Goal: Find specific page/section: Find specific page/section

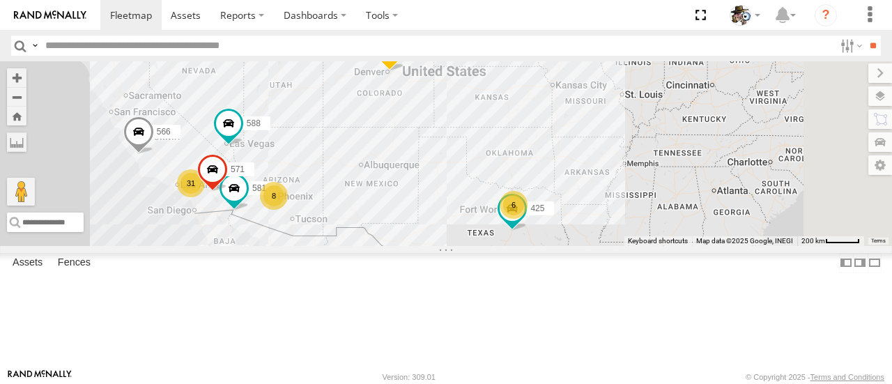
drag, startPoint x: 755, startPoint y: 282, endPoint x: 657, endPoint y: 309, distance: 102.6
click at [657, 245] on div "484 571 31 8 6 588 581 566 425" at bounding box center [446, 153] width 892 height 184
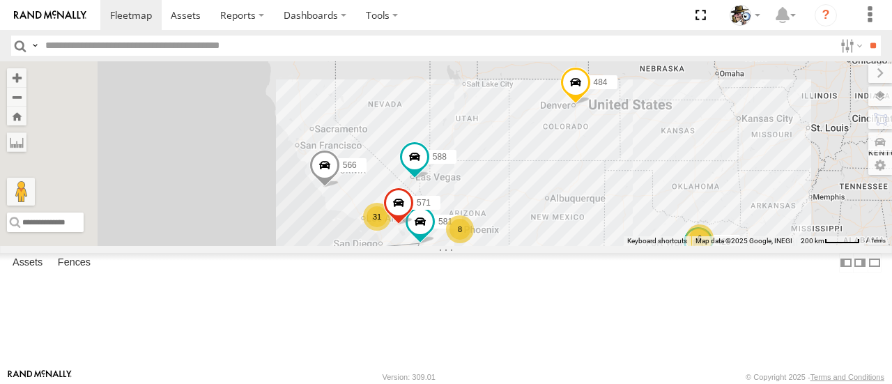
drag, startPoint x: 587, startPoint y: 190, endPoint x: 751, endPoint y: 195, distance: 164.6
click at [751, 195] on div "484 571 31 8 6 588 581 566 425" at bounding box center [446, 153] width 892 height 184
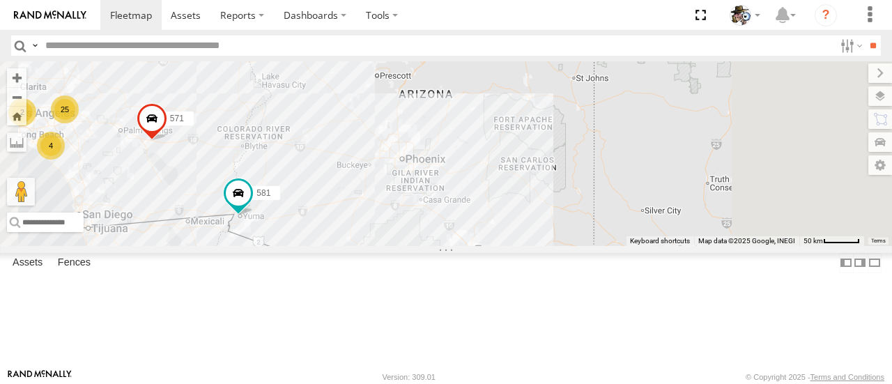
drag, startPoint x: 722, startPoint y: 300, endPoint x: 551, endPoint y: 123, distance: 246.4
click at [551, 123] on div "484 571 588 581 566 425 25 4 2" at bounding box center [446, 153] width 892 height 184
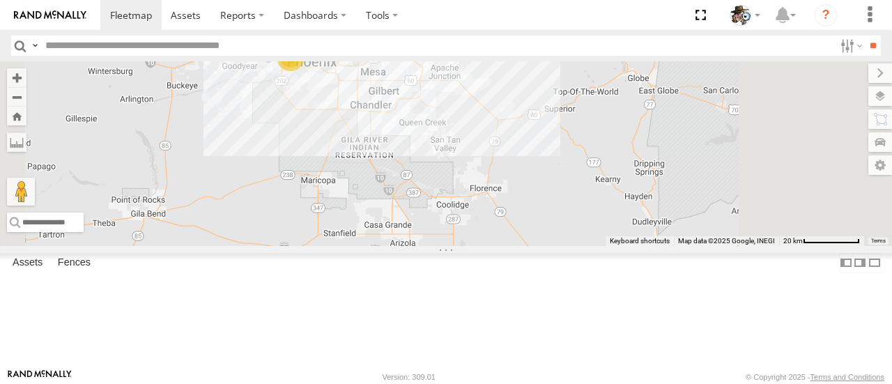
drag, startPoint x: 470, startPoint y: 211, endPoint x: 478, endPoint y: 197, distance: 16.3
click at [477, 199] on div "484 571 588 581 566 425 595 6 377" at bounding box center [446, 153] width 892 height 184
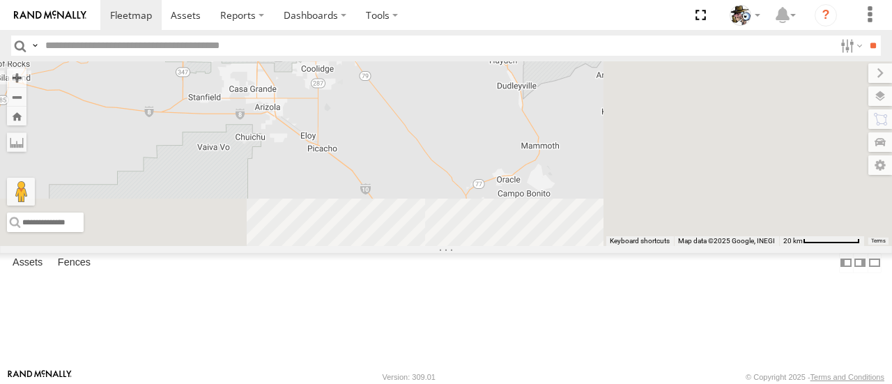
drag, startPoint x: 650, startPoint y: 197, endPoint x: 519, endPoint y: 85, distance: 173.0
click at [519, 85] on div "484 571 588 581 566 425 595 6 377" at bounding box center [446, 153] width 892 height 184
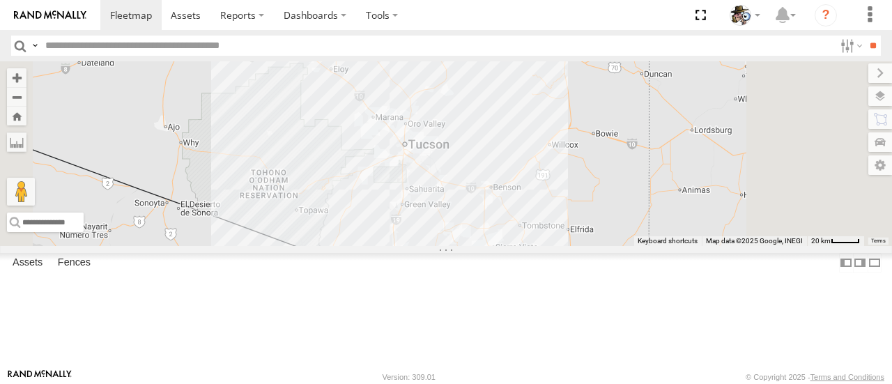
drag, startPoint x: 636, startPoint y: 194, endPoint x: 625, endPoint y: 163, distance: 33.1
click at [625, 163] on div "484 571 588 581 566 425 595 7" at bounding box center [446, 153] width 892 height 184
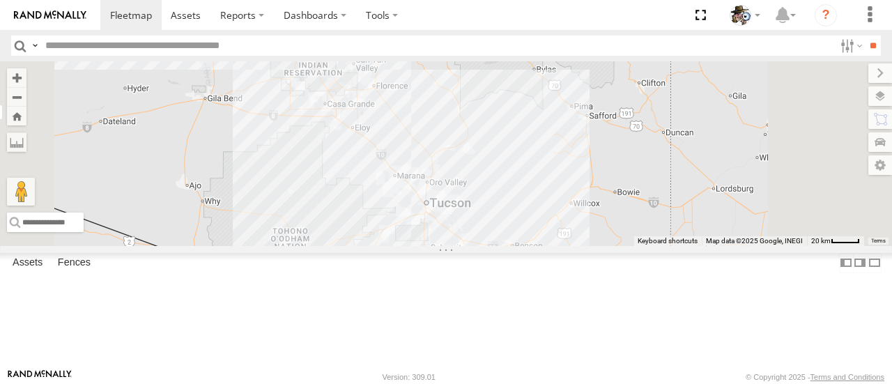
drag, startPoint x: 651, startPoint y: 194, endPoint x: 677, endPoint y: 259, distance: 69.8
click at [677, 245] on div "484 571 588 581 566 425 595 7" at bounding box center [446, 153] width 892 height 184
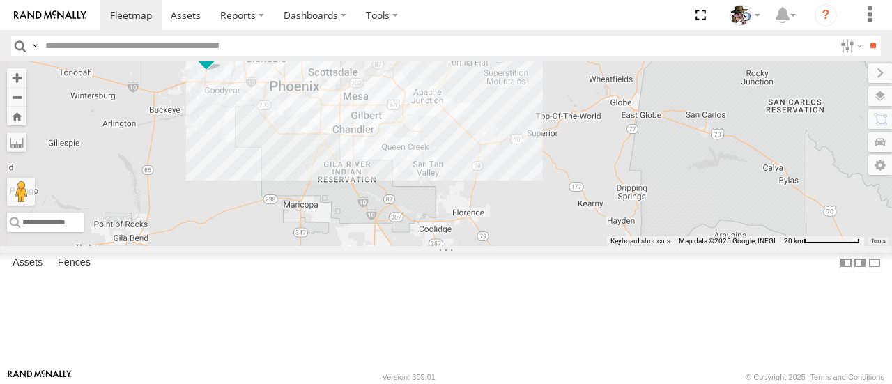
drag, startPoint x: 525, startPoint y: 133, endPoint x: 606, endPoint y: 278, distance: 166.0
click at [606, 245] on div "484 571 588 581 566 425 595" at bounding box center [446, 153] width 892 height 184
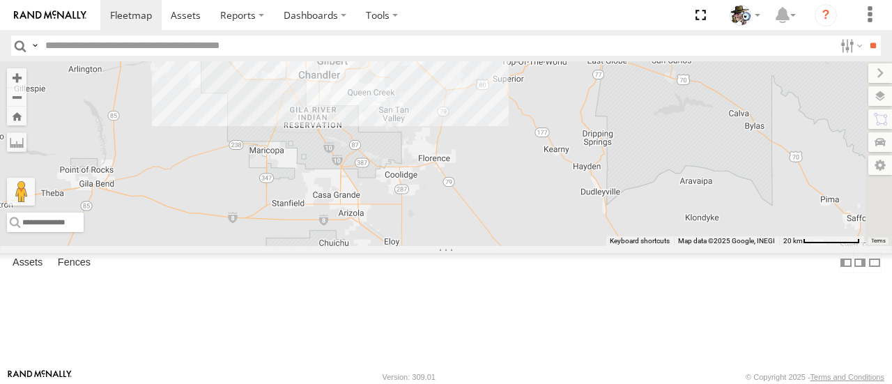
drag, startPoint x: 636, startPoint y: 250, endPoint x: 599, endPoint y: 192, distance: 68.3
click at [599, 192] on div "484 571 588 581 566 425 595 6 377" at bounding box center [446, 153] width 892 height 184
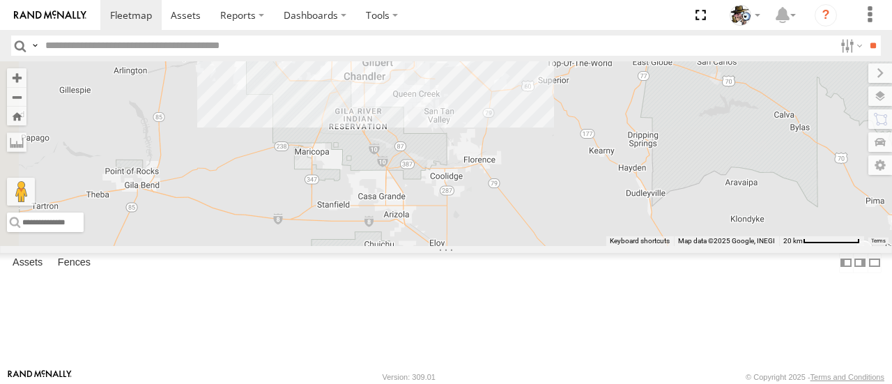
drag, startPoint x: 598, startPoint y: 249, endPoint x: 643, endPoint y: 252, distance: 44.7
click at [643, 245] on div "484 571 588 581 566 425 595 6 377" at bounding box center [446, 153] width 892 height 184
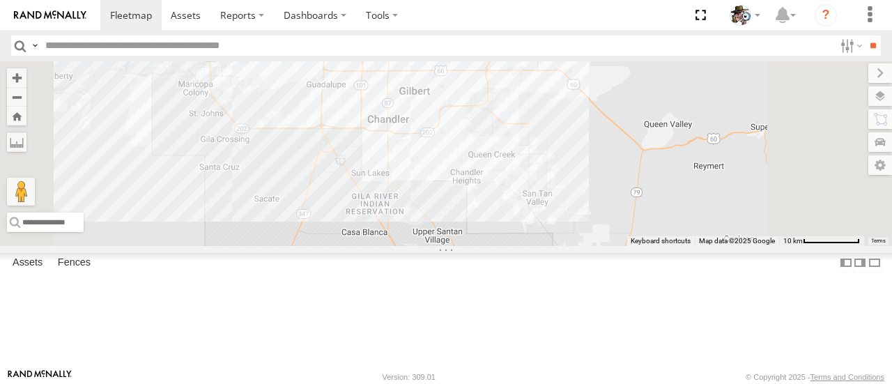
drag, startPoint x: 527, startPoint y: 140, endPoint x: 566, endPoint y: 241, distance: 108.3
click at [566, 241] on div "484 571 588 581 566 425 595 377" at bounding box center [446, 153] width 892 height 184
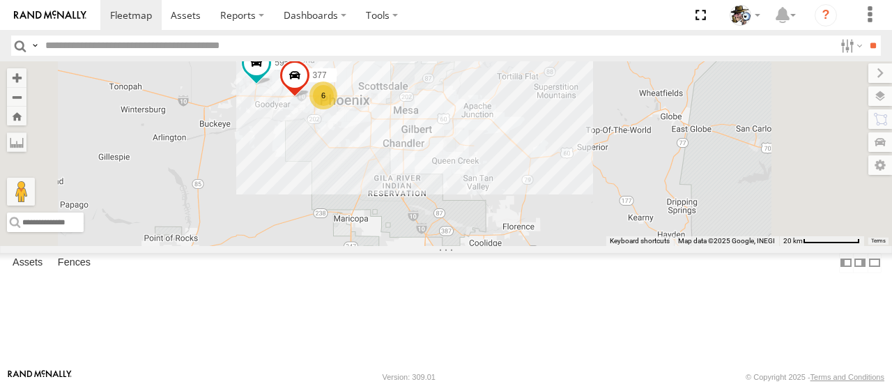
click at [684, 244] on div "484 571 588 581 566 425 595 377 6" at bounding box center [446, 153] width 892 height 184
click at [539, 185] on div "484 571 588 581 566 425 595 377 6" at bounding box center [446, 153] width 892 height 184
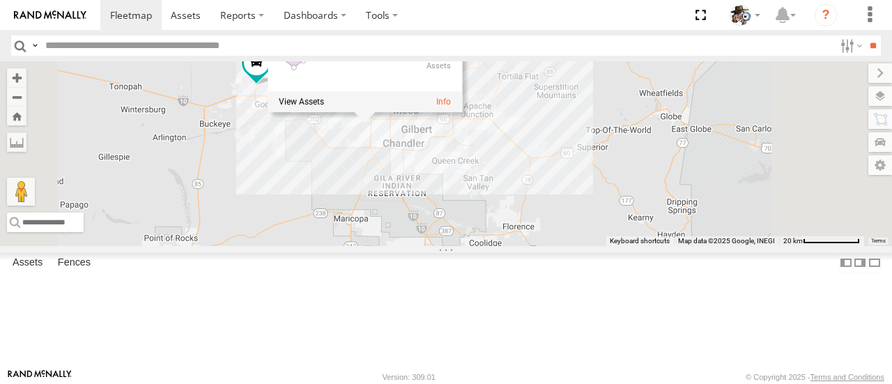
click at [519, 245] on div "484 571 588 581 566 425 595 377 6 PHX1 0" at bounding box center [446, 153] width 892 height 184
